Goal: Navigation & Orientation: Find specific page/section

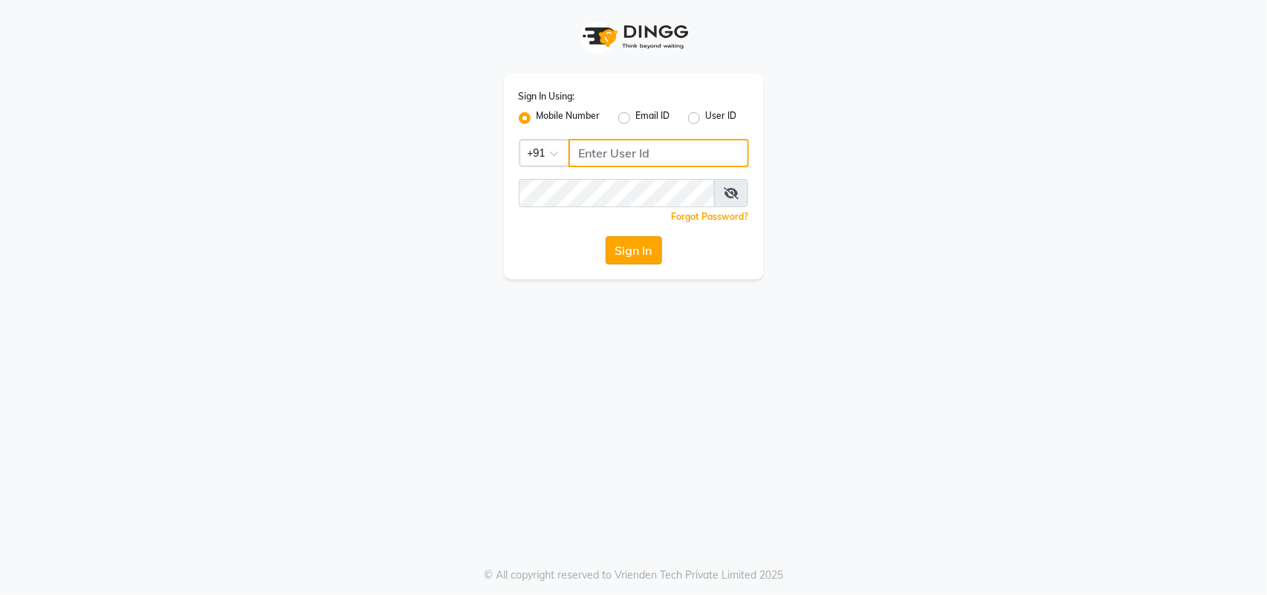
type input "9619367097"
click at [632, 245] on button "Sign In" at bounding box center [634, 250] width 56 height 28
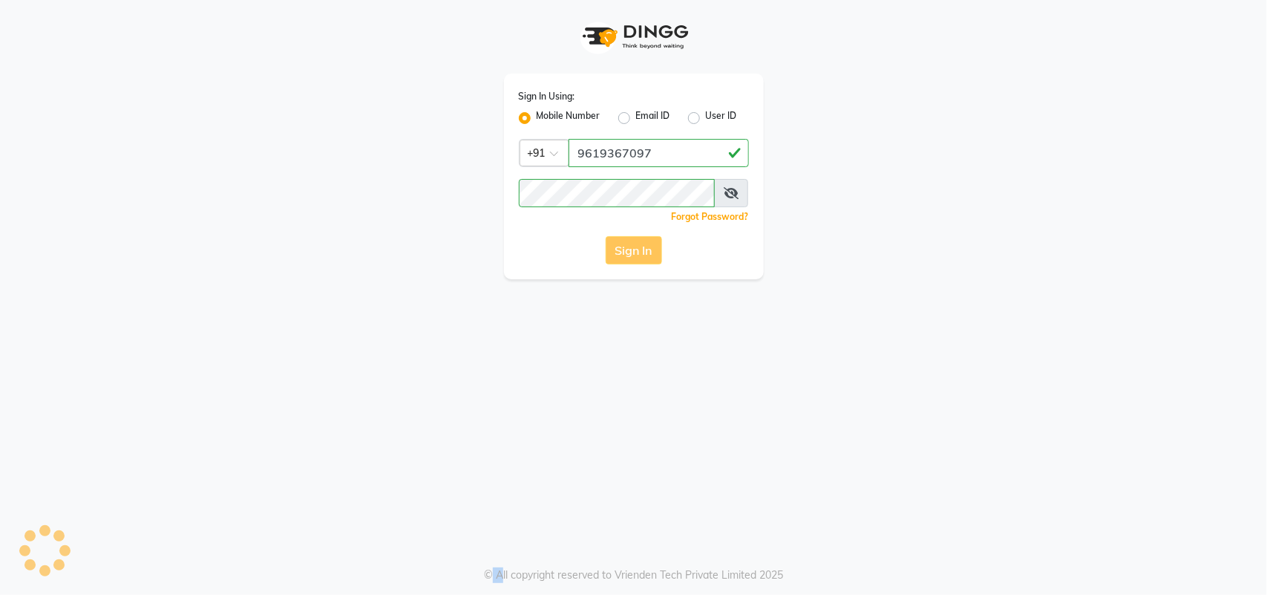
click at [632, 245] on div "Sign In" at bounding box center [634, 250] width 230 height 28
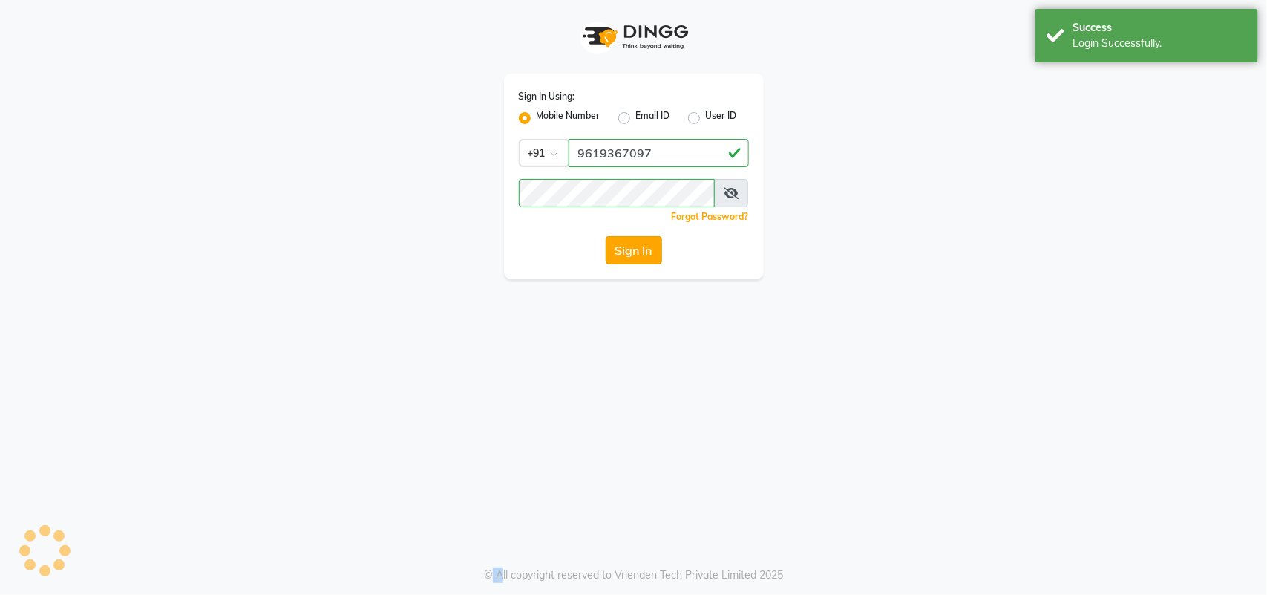
click at [632, 245] on button "Sign In" at bounding box center [634, 250] width 56 height 28
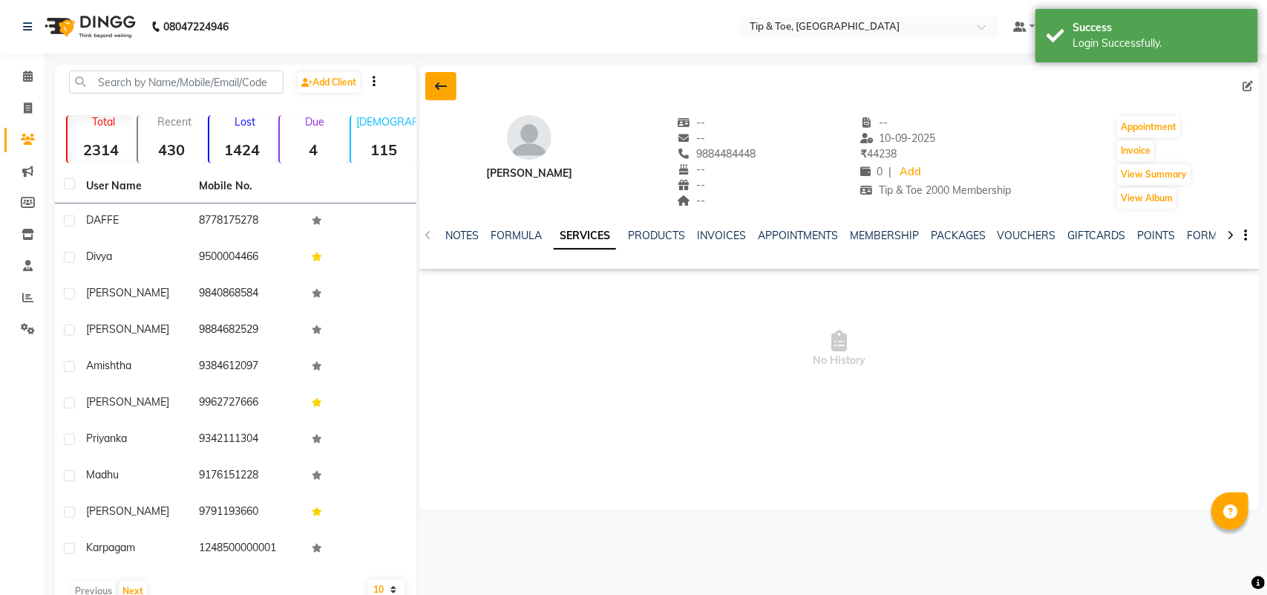
select select "en"
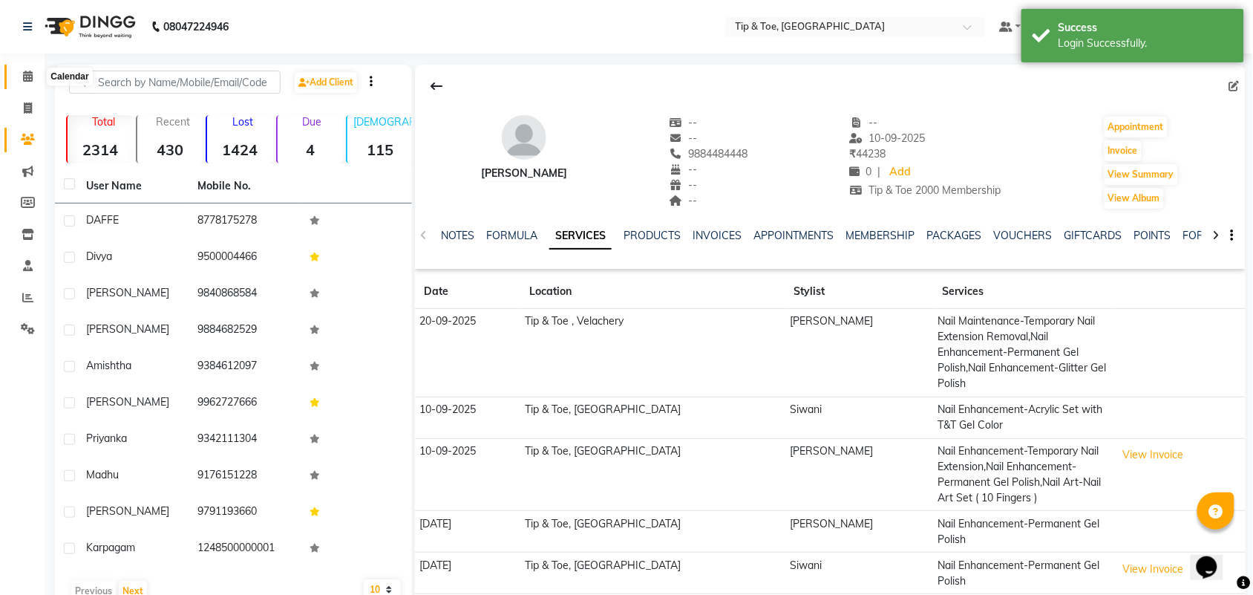
click at [26, 82] on span at bounding box center [28, 76] width 26 height 17
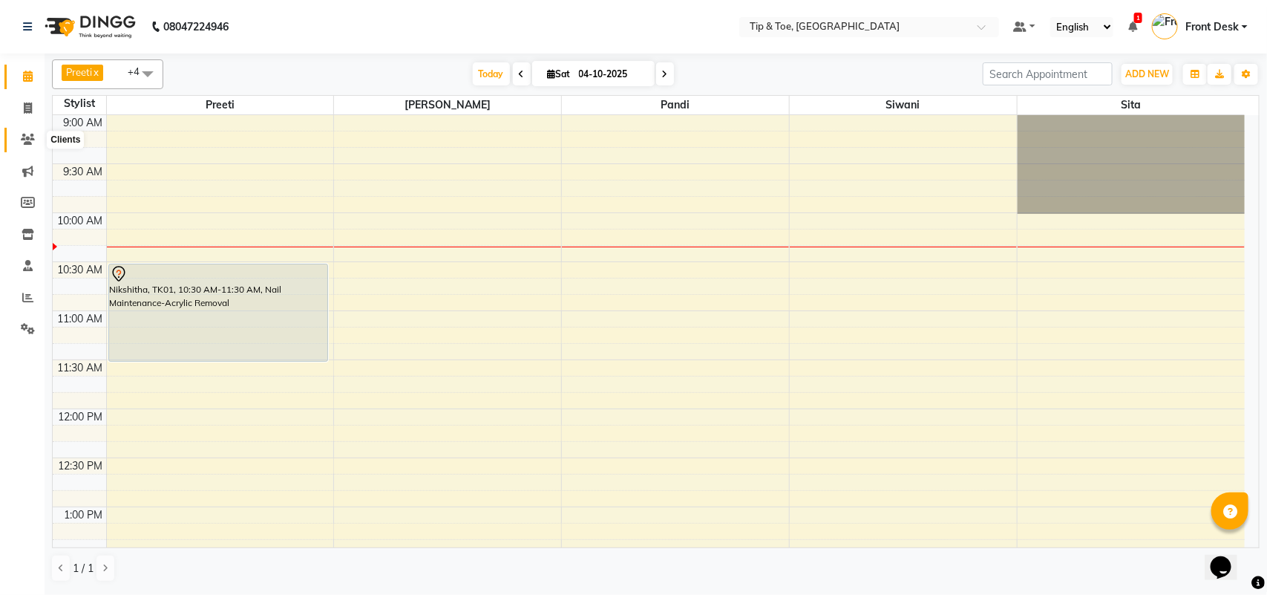
click at [26, 141] on icon at bounding box center [28, 139] width 14 height 11
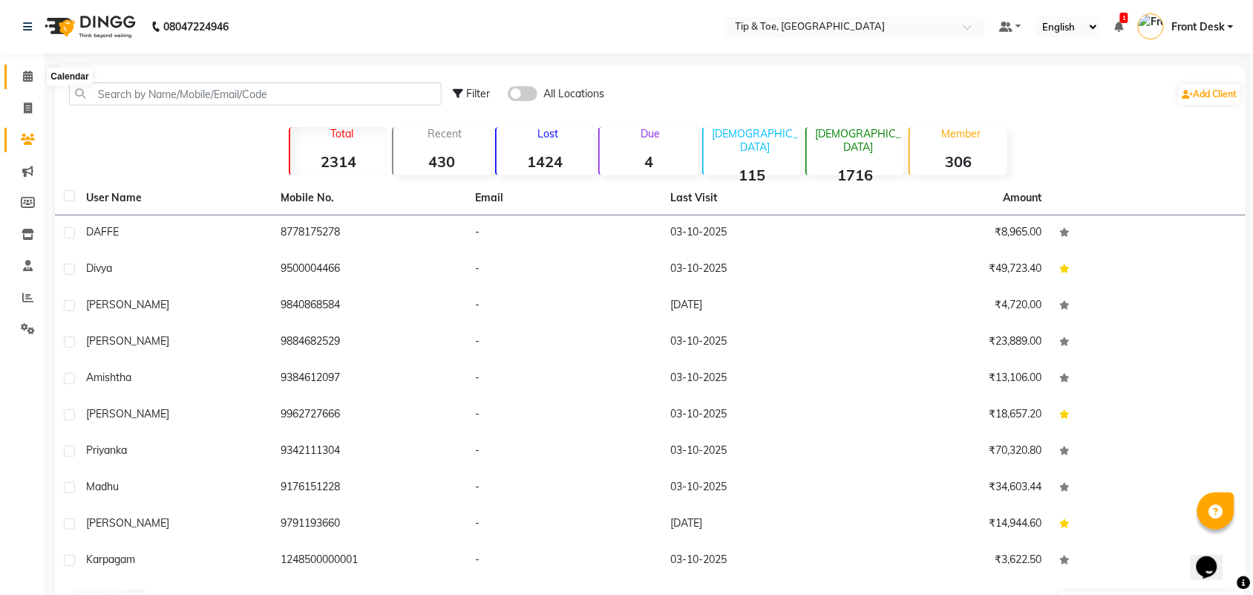
click at [26, 76] on icon at bounding box center [28, 76] width 10 height 11
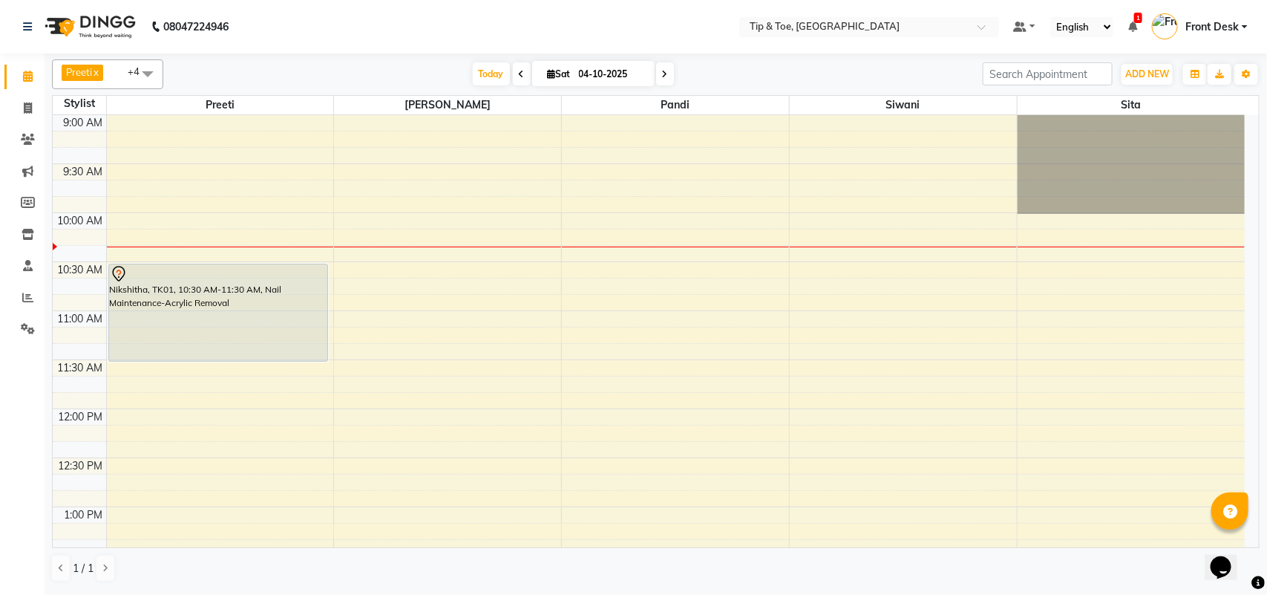
click at [662, 79] on icon at bounding box center [665, 74] width 6 height 9
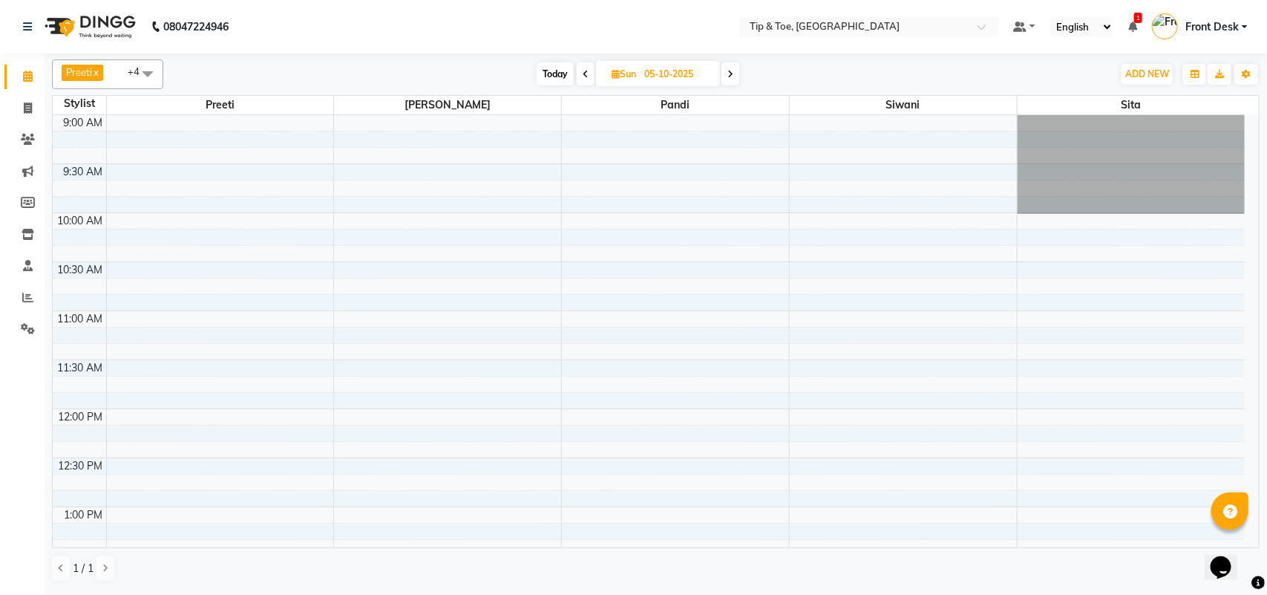
click at [585, 74] on icon at bounding box center [586, 74] width 6 height 9
type input "04-10-2025"
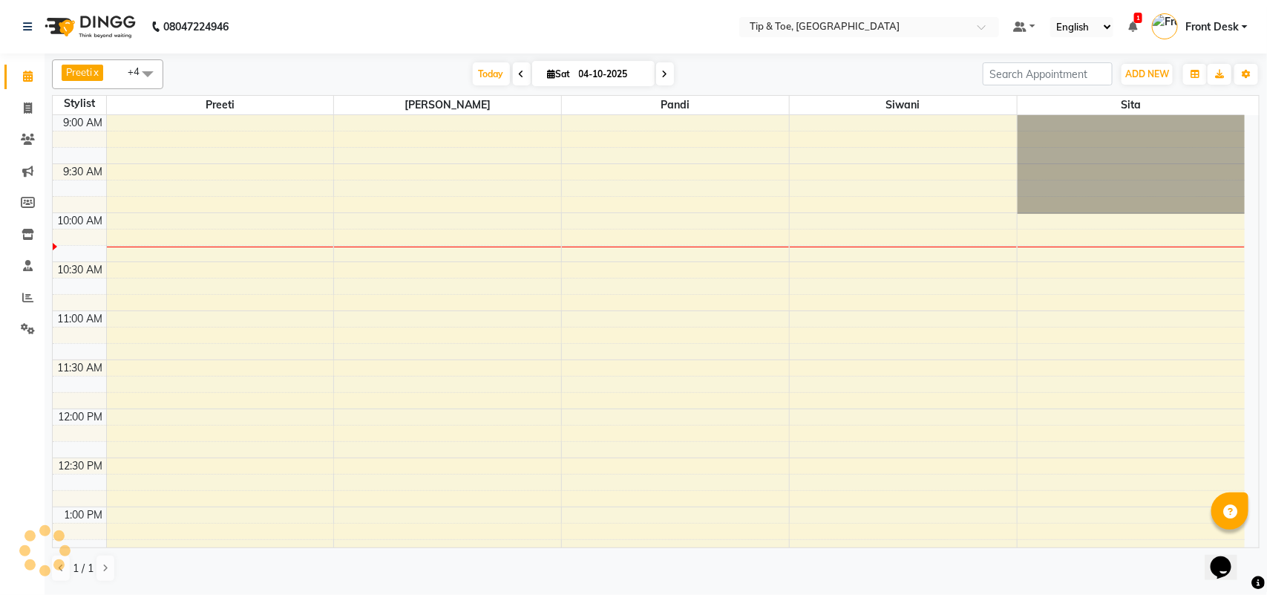
scroll to position [99, 0]
